Goal: Information Seeking & Learning: Learn about a topic

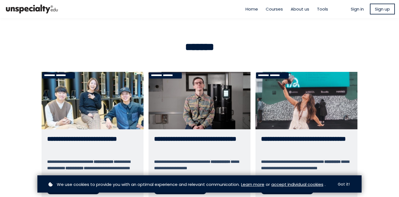
click at [245, 12] on div "Home Courses About us Tools" at bounding box center [287, 8] width 99 height 15
click at [246, 7] on span "Home" at bounding box center [252, 9] width 12 height 6
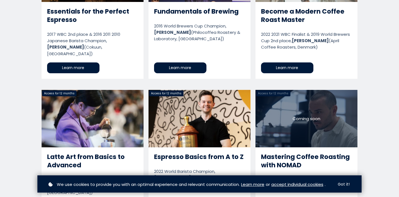
scroll to position [519, 0]
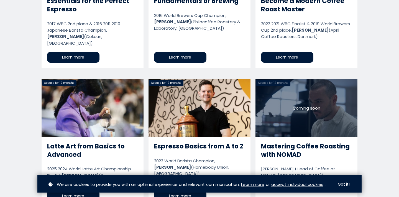
click at [280, 138] on link "Mastering Coffee Roasting with NOMAD" at bounding box center [307, 143] width 102 height 128
click at [288, 103] on link "Mastering Coffee Roasting with NOMAD" at bounding box center [307, 143] width 102 height 128
